Goal: Transaction & Acquisition: Purchase product/service

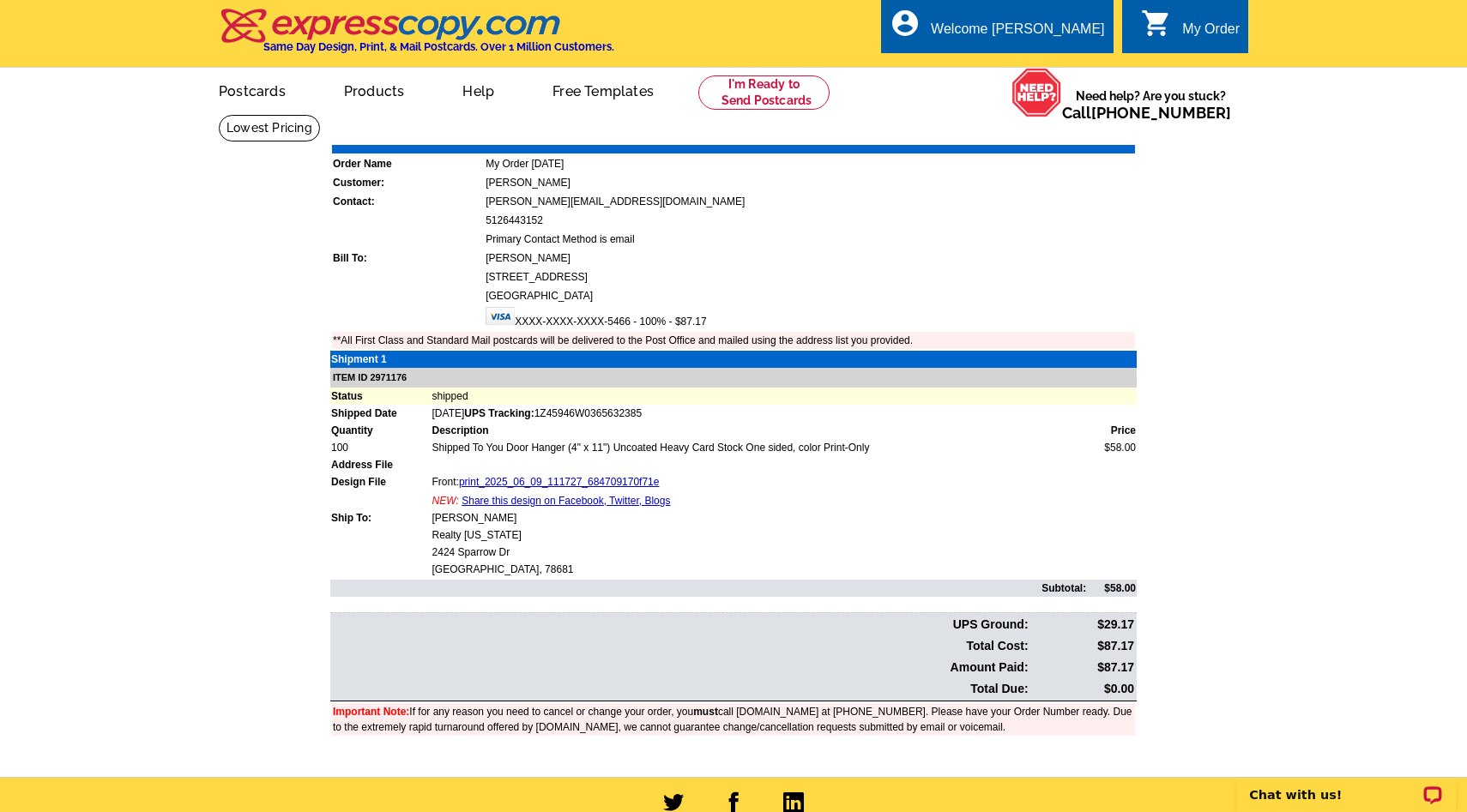
click at [1182, 36] on div "My Order" at bounding box center [1211, 34] width 57 height 24
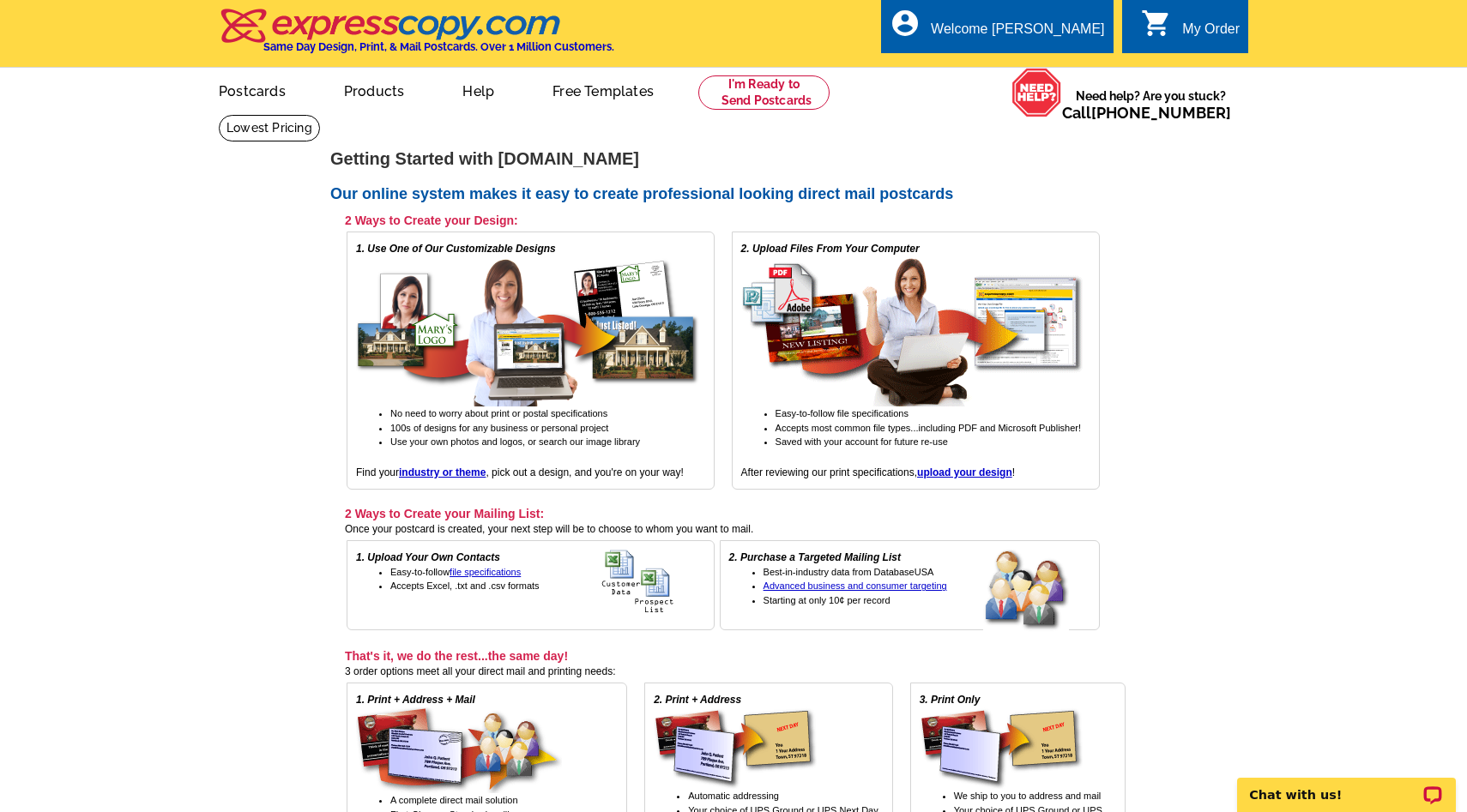
click at [1205, 26] on div "My Order" at bounding box center [1211, 34] width 57 height 24
click at [1039, 28] on div "Welcome [PERSON_NAME]" at bounding box center [1017, 34] width 174 height 24
click at [1060, 33] on div "Welcome [PERSON_NAME]" at bounding box center [1017, 34] width 174 height 24
click at [1068, 64] on link "My Account" at bounding box center [1062, 66] width 74 height 16
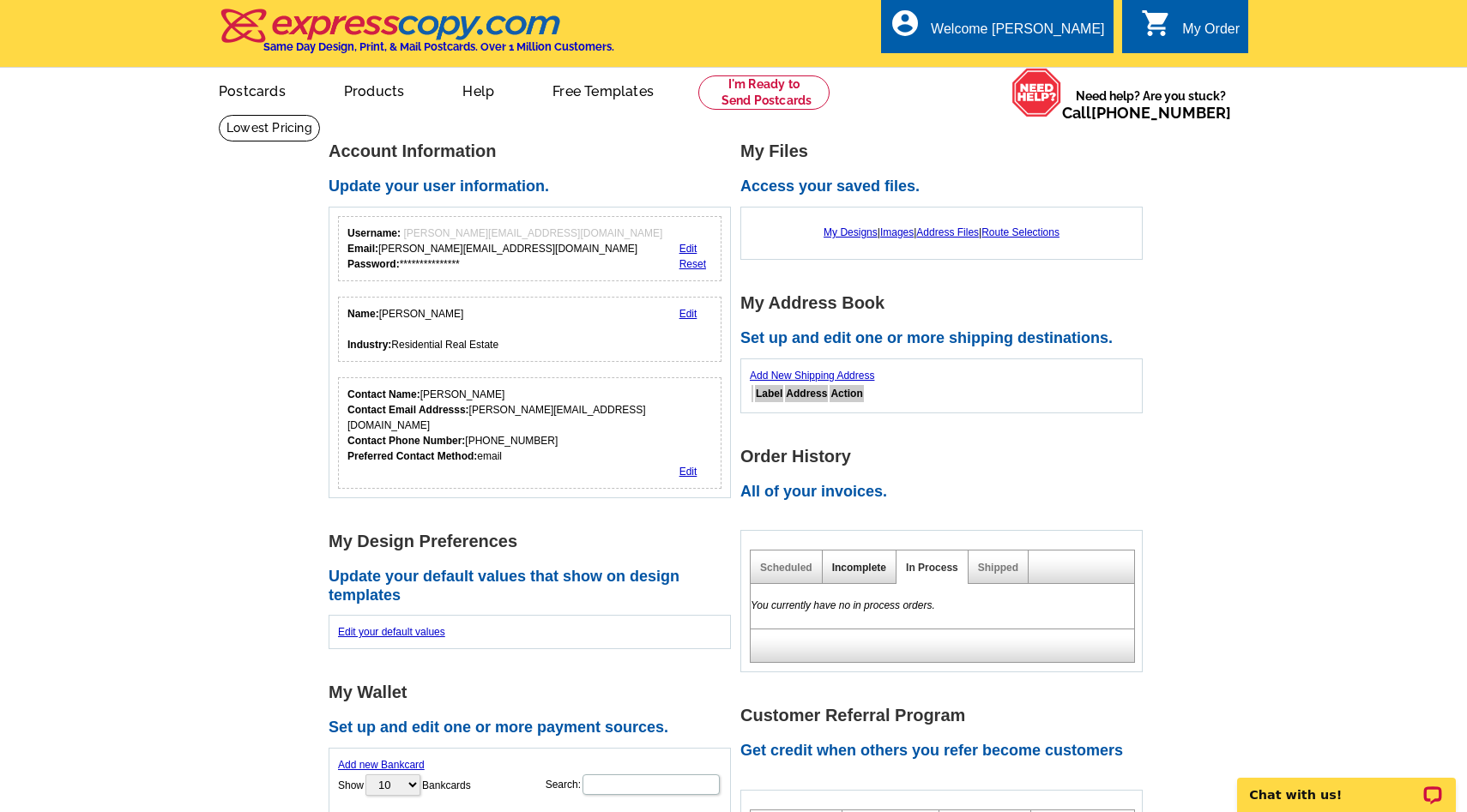
click at [867, 565] on link "Incomplete" at bounding box center [858, 567] width 54 height 12
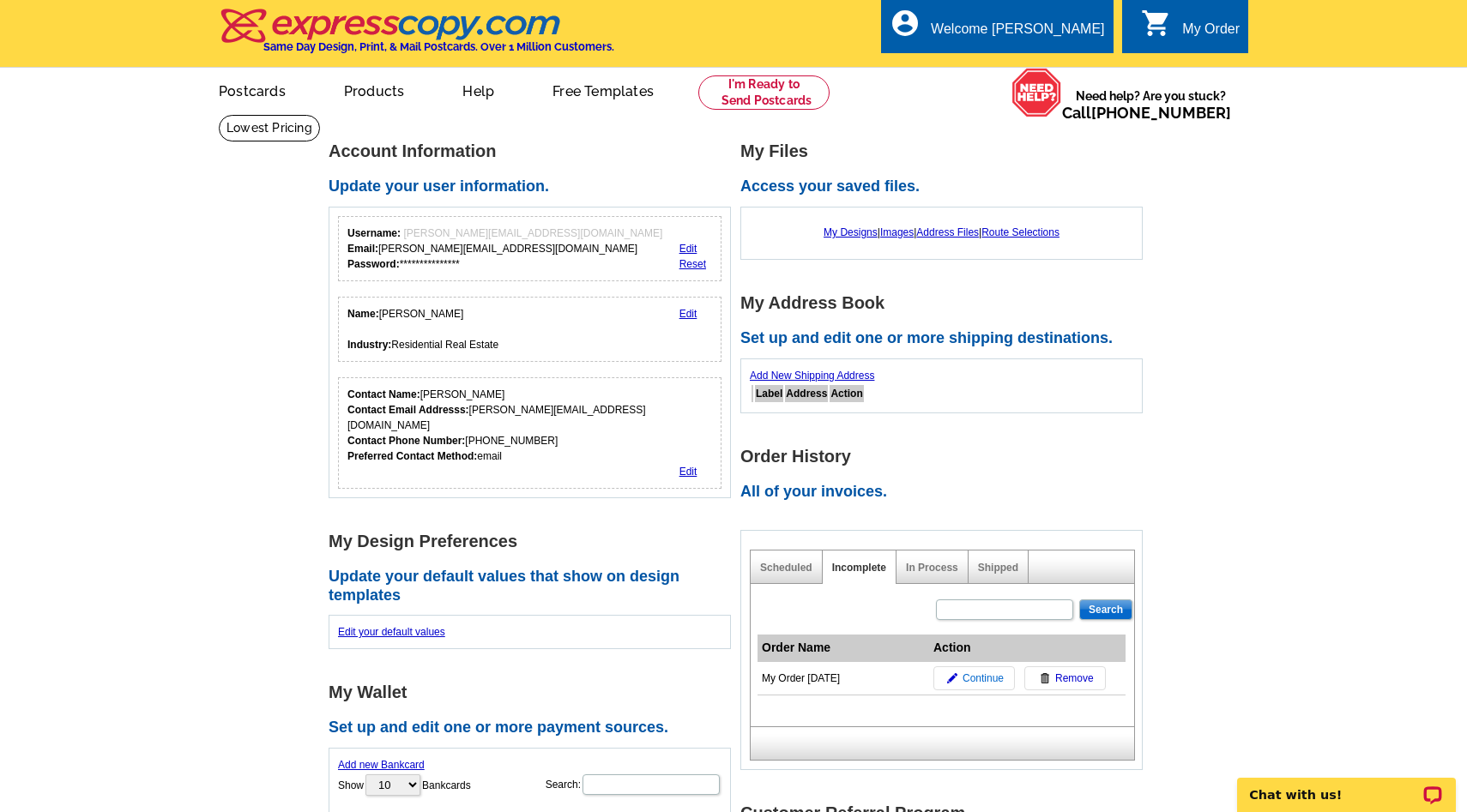
click at [984, 683] on span "Continue" at bounding box center [983, 678] width 41 height 16
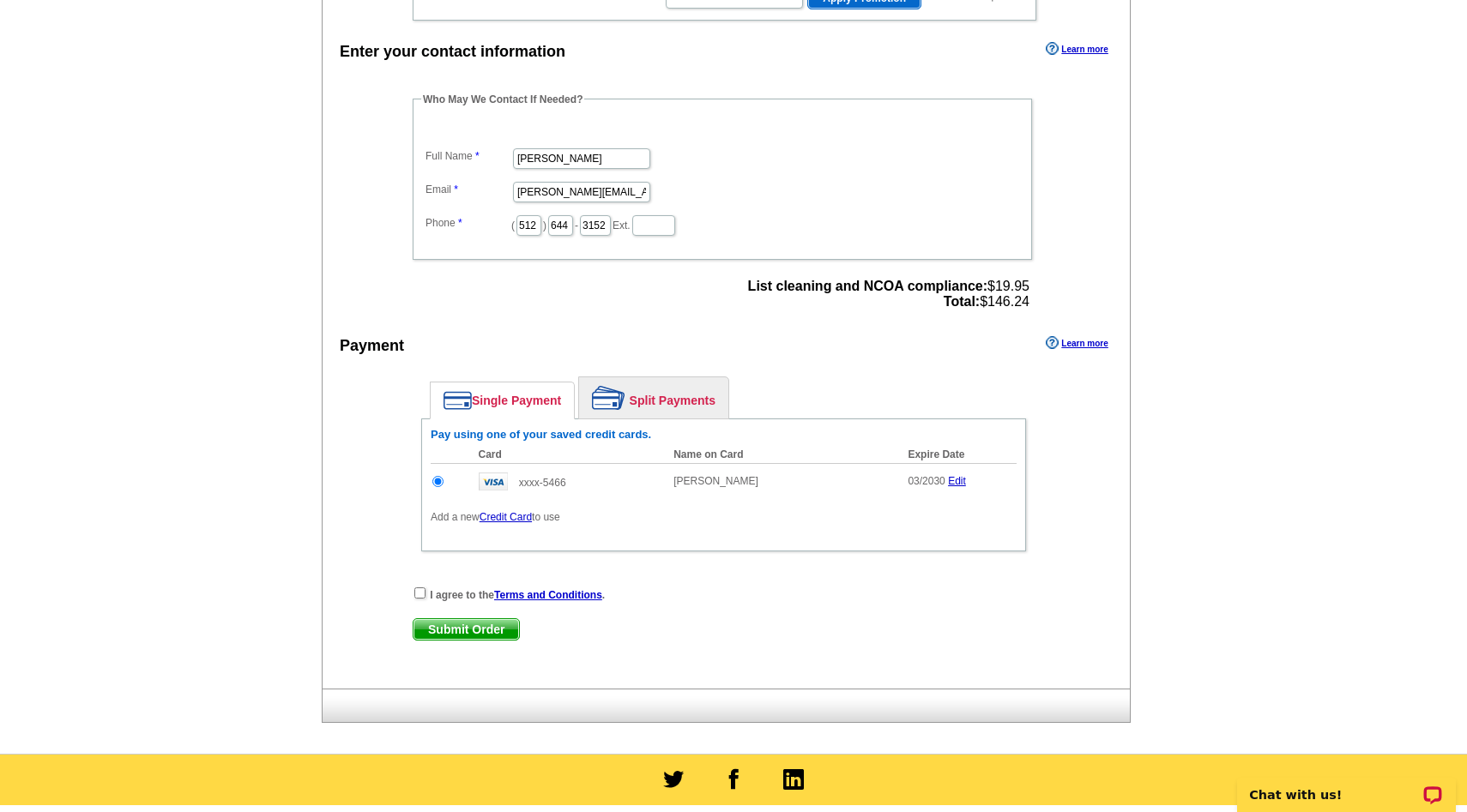
scroll to position [455, 0]
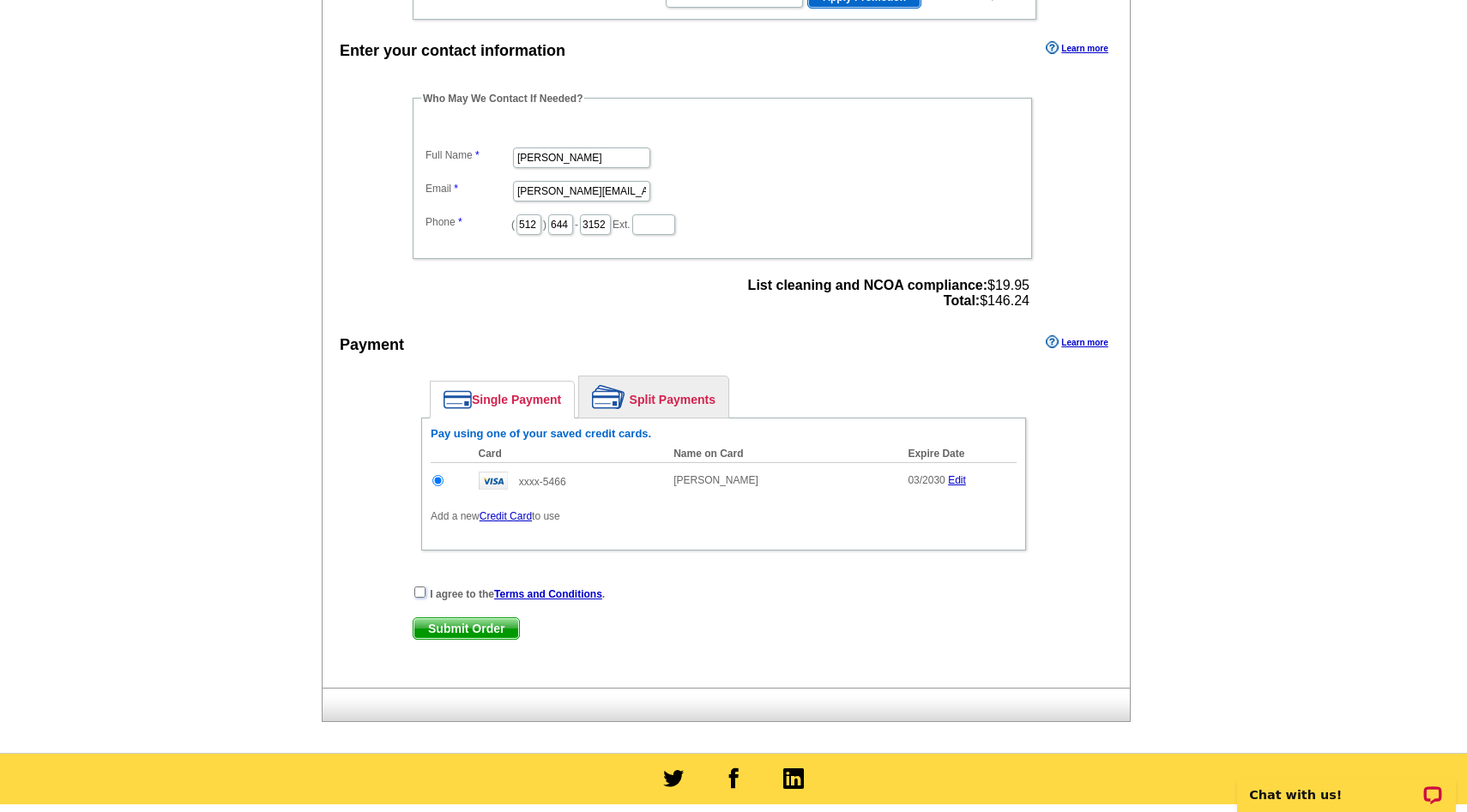
click at [418, 593] on input "checkbox" at bounding box center [419, 592] width 11 height 11
checkbox input "true"
click at [444, 629] on span "Submit Order" at bounding box center [466, 628] width 106 height 21
